Goal: Task Accomplishment & Management: Use online tool/utility

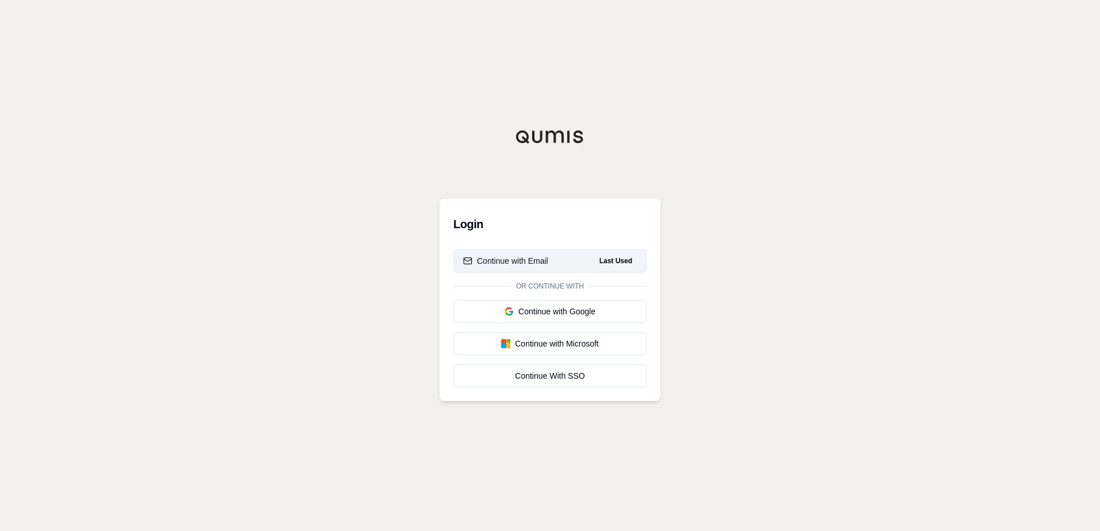
click at [505, 262] on div "Continue with Email" at bounding box center [505, 261] width 85 height 12
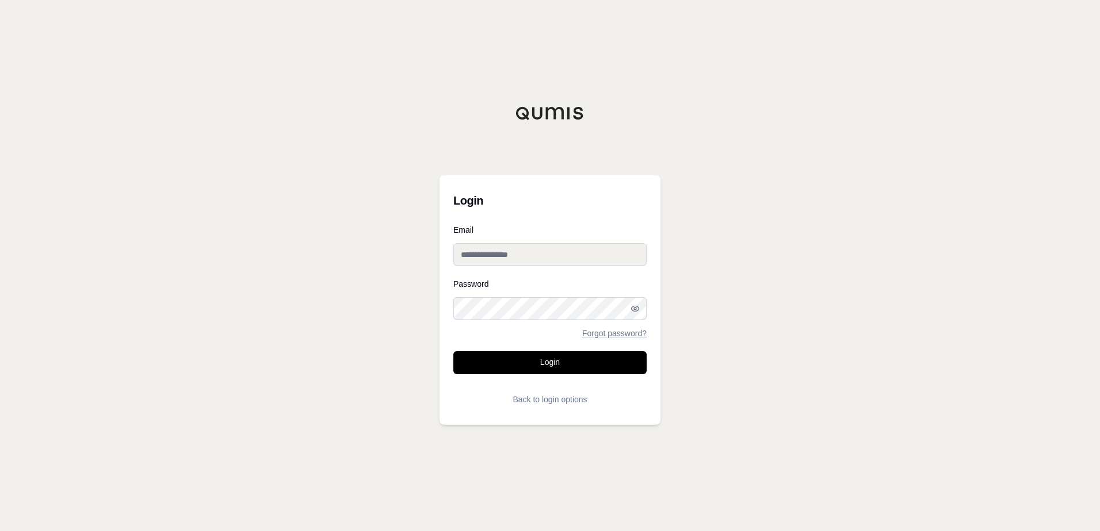
type input "**********"
click at [544, 356] on button "Login" at bounding box center [549, 362] width 193 height 23
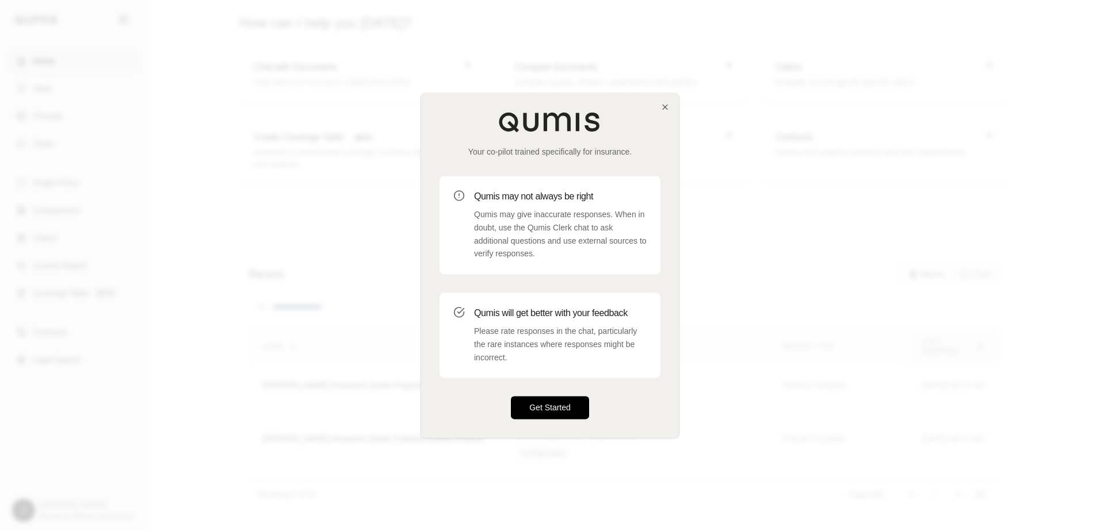
click at [551, 400] on button "Get Started" at bounding box center [550, 408] width 78 height 23
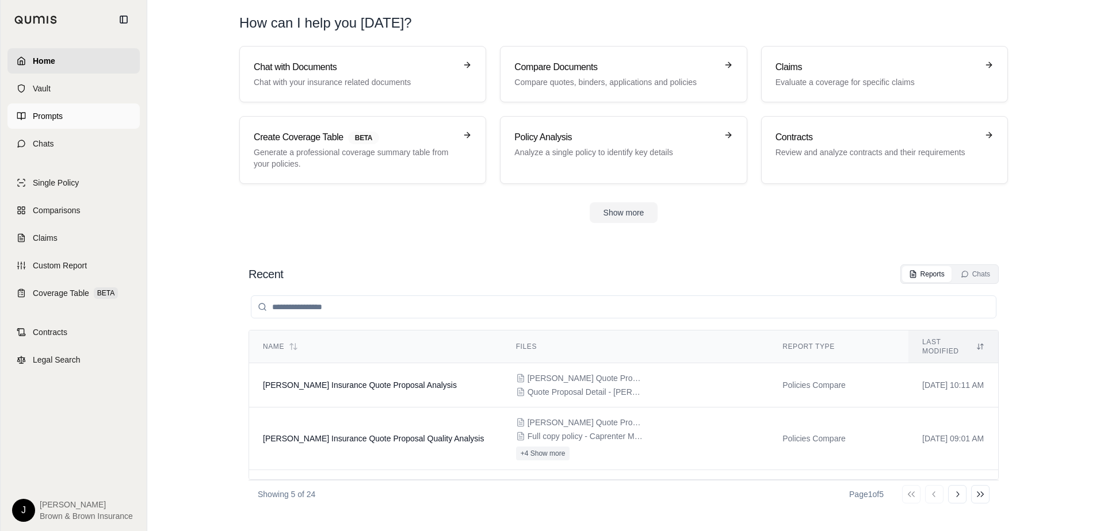
click at [36, 116] on span "Prompts" at bounding box center [48, 116] width 30 height 12
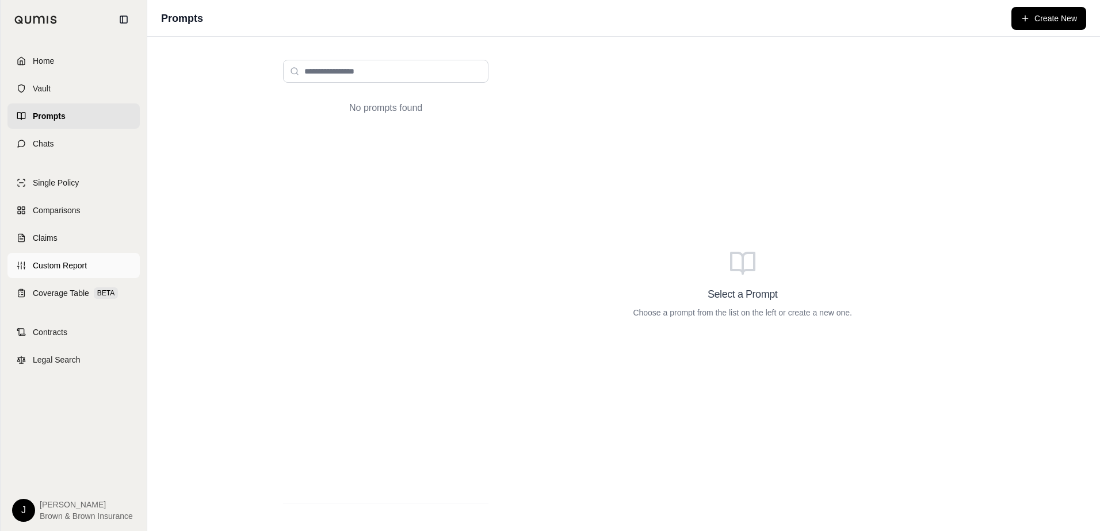
click at [66, 269] on span "Custom Report" at bounding box center [60, 266] width 54 height 12
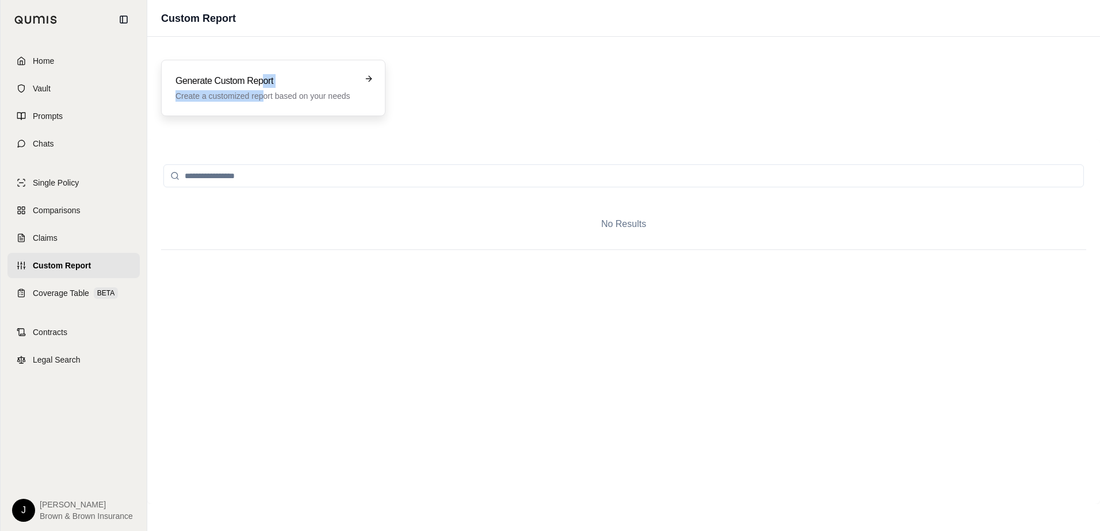
click at [265, 90] on div "Generate Custom Report Create a customized report based on your needs" at bounding box center [264, 88] width 179 height 28
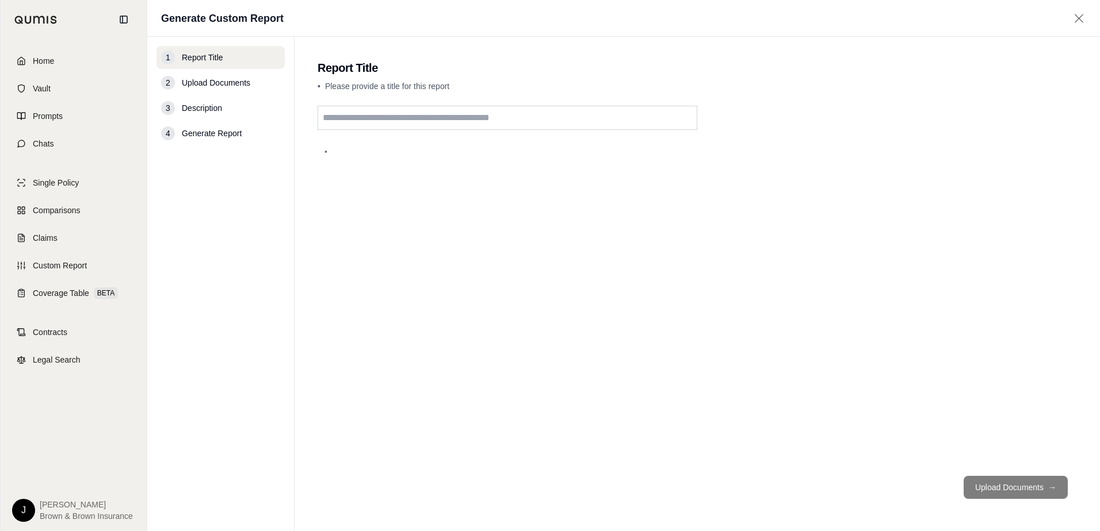
click at [396, 124] on input "text" at bounding box center [507, 118] width 380 height 24
type input "**********"
click at [1014, 488] on button "Upload Documents →" at bounding box center [1015, 487] width 104 height 23
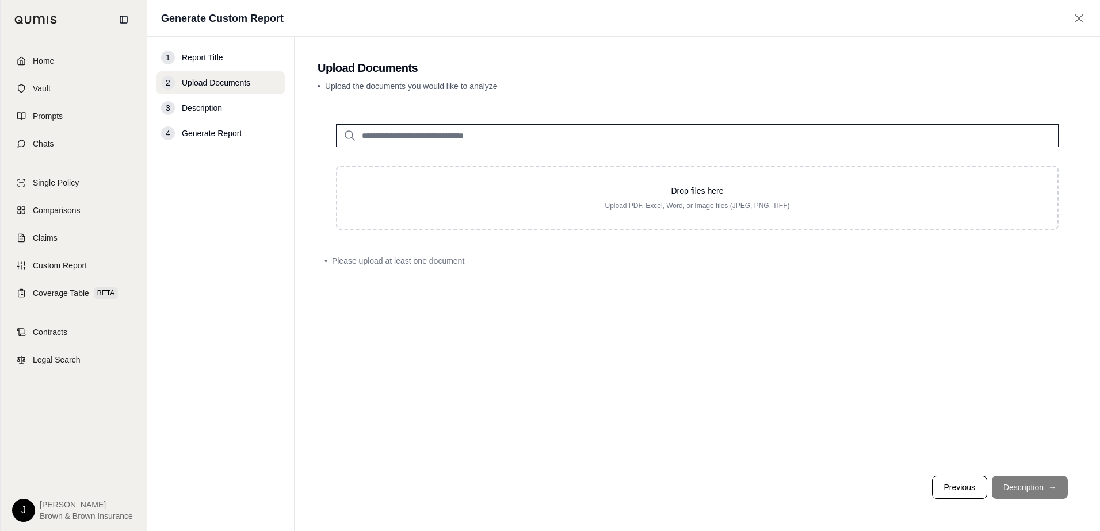
click at [386, 140] on input "search" at bounding box center [697, 135] width 722 height 23
click at [345, 132] on icon at bounding box center [350, 136] width 14 height 14
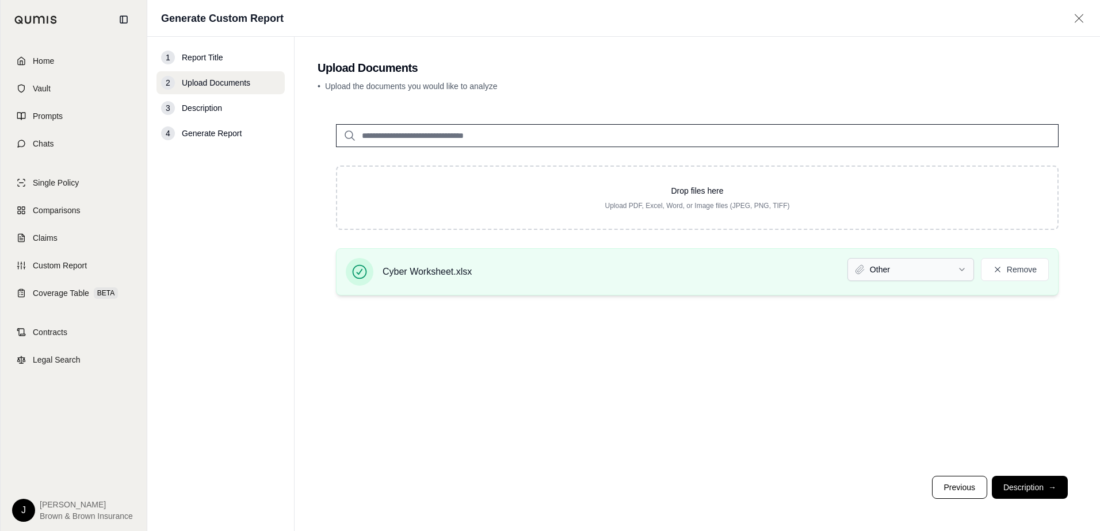
click at [887, 265] on html "Home Vault Prompts Chats Single Policy Comparisons Claims Custom Report Coverag…" at bounding box center [550, 265] width 1100 height 531
click at [1013, 487] on button "Description →" at bounding box center [1029, 487] width 76 height 23
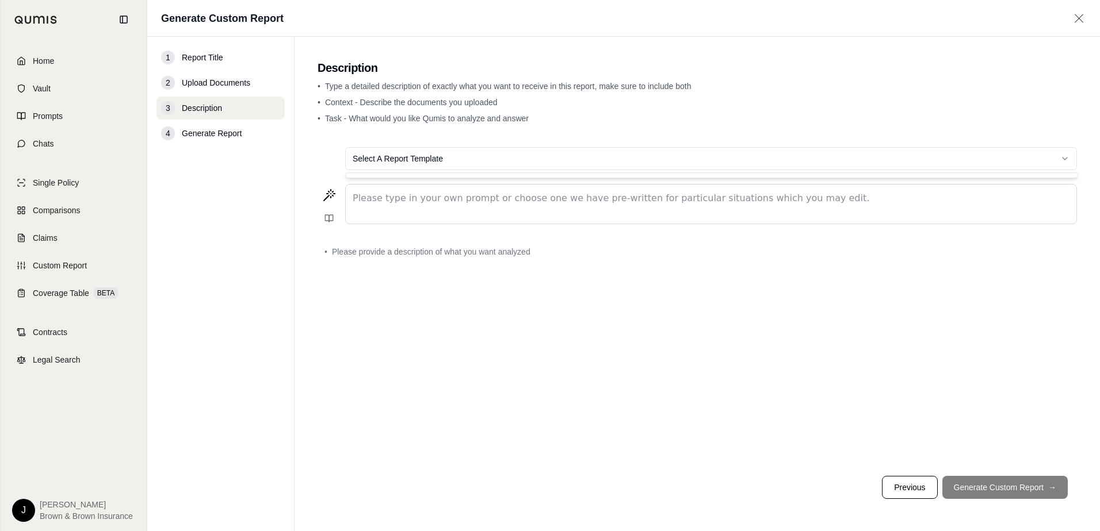
click at [365, 156] on html "Home Vault Prompts Chats Single Policy Comparisons Claims Custom Report Coverag…" at bounding box center [550, 265] width 1100 height 531
click at [350, 197] on html "Home Vault Prompts Chats Single Policy Comparisons Claims Custom Report Coverag…" at bounding box center [550, 265] width 1100 height 531
click at [356, 197] on p "editable markdown" at bounding box center [711, 198] width 717 height 14
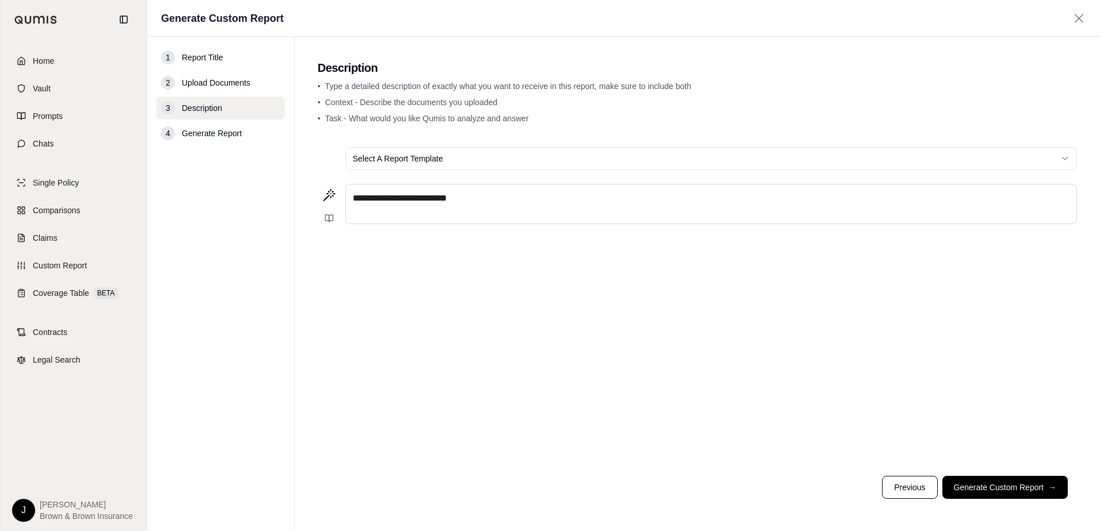
click at [485, 196] on p "**********" at bounding box center [711, 198] width 717 height 14
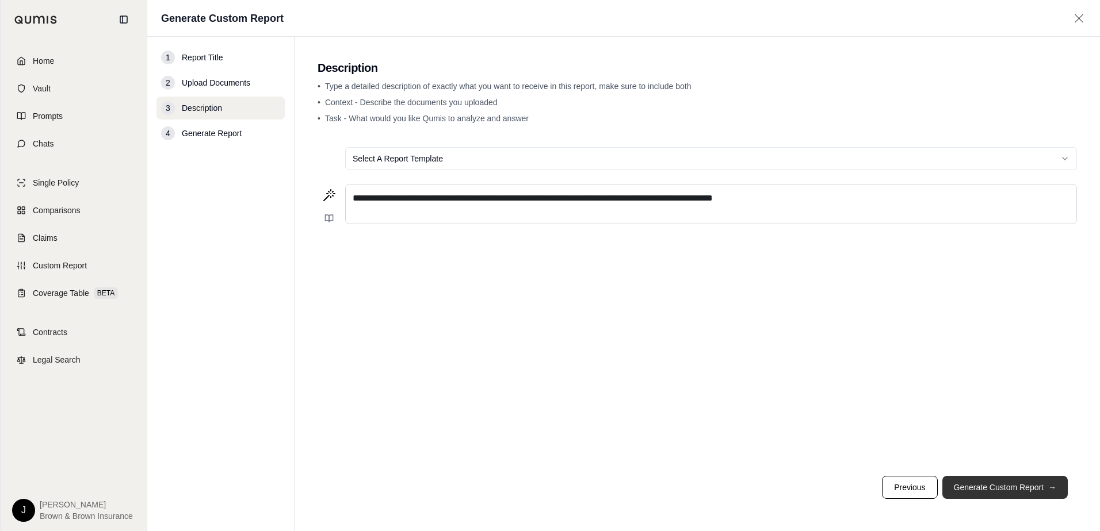
click at [989, 489] on button "Generate Custom Report →" at bounding box center [1004, 487] width 125 height 23
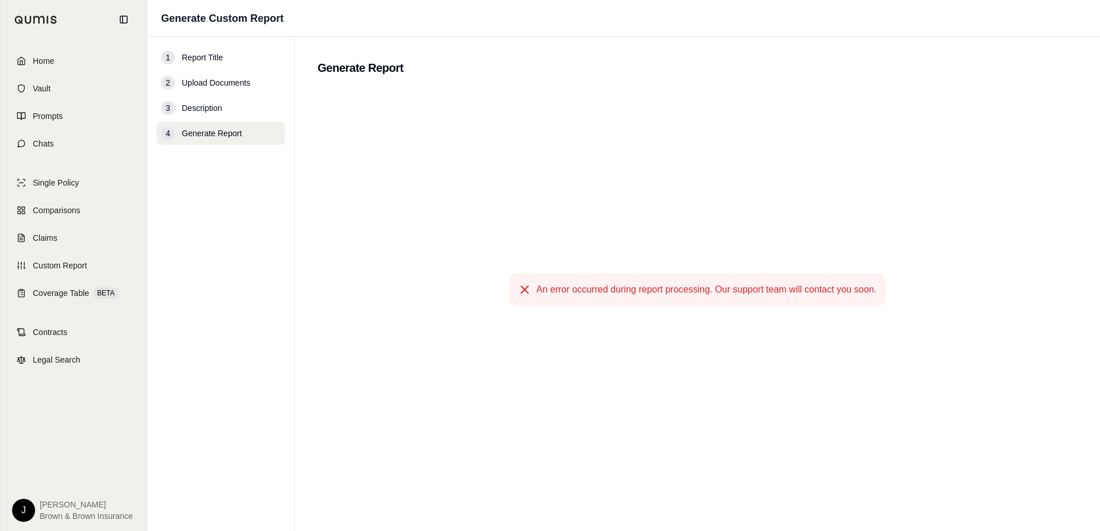
click at [525, 288] on icon at bounding box center [525, 290] width 14 height 14
click at [522, 291] on icon at bounding box center [525, 290] width 14 height 14
